Goal: Task Accomplishment & Management: Manage account settings

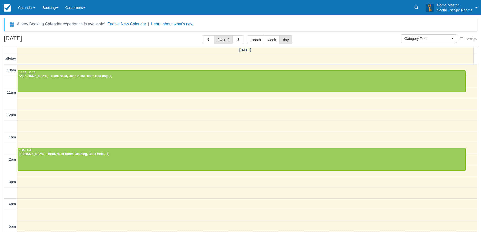
select select
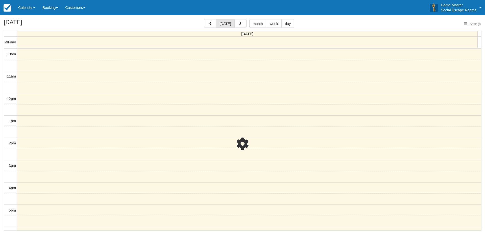
select select
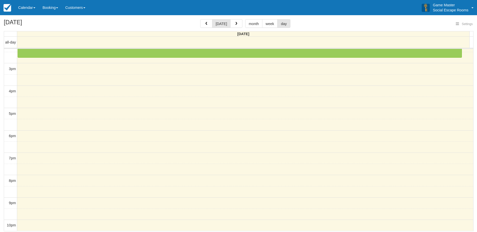
select select
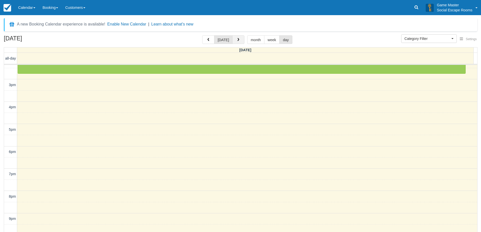
click at [238, 44] on button "button" at bounding box center [239, 39] width 12 height 9
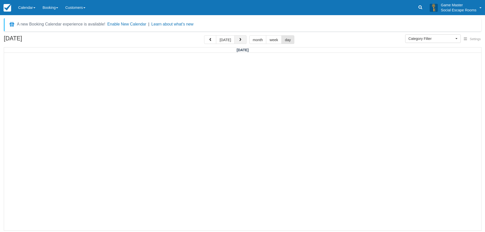
click at [238, 44] on button "button" at bounding box center [241, 39] width 12 height 9
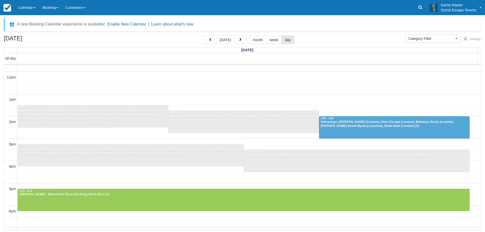
scroll to position [37, 0]
click at [225, 38] on button "[DATE]" at bounding box center [225, 39] width 18 height 9
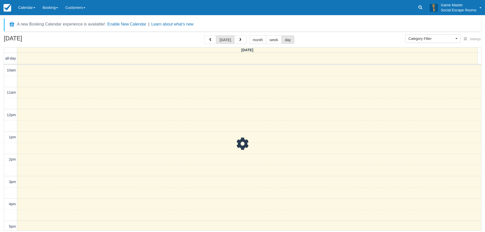
scroll to position [113, 0]
click at [239, 40] on span "button" at bounding box center [241, 40] width 4 height 4
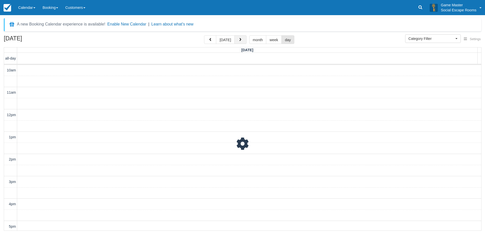
click at [239, 40] on span "button" at bounding box center [241, 40] width 4 height 4
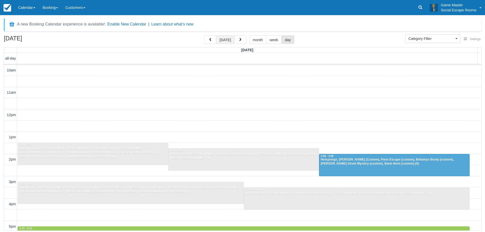
click at [228, 38] on button "[DATE]" at bounding box center [225, 39] width 18 height 9
